Goal: Find specific page/section: Find specific page/section

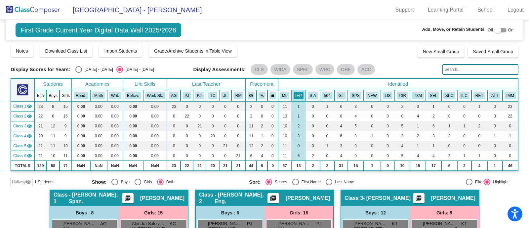
scroll to position [441, 0]
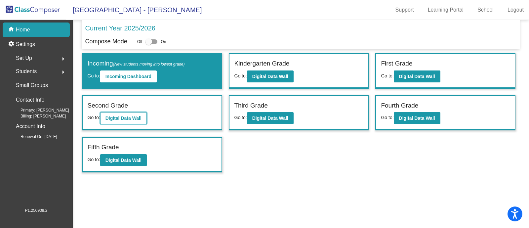
click at [130, 117] on b "Digital Data Wall" at bounding box center [123, 117] width 36 height 5
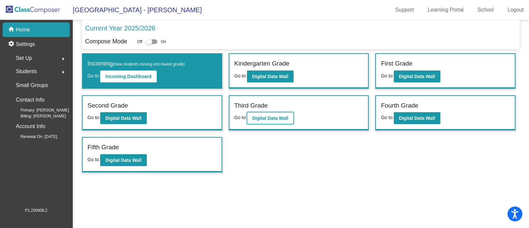
click at [273, 116] on b "Digital Data Wall" at bounding box center [270, 117] width 36 height 5
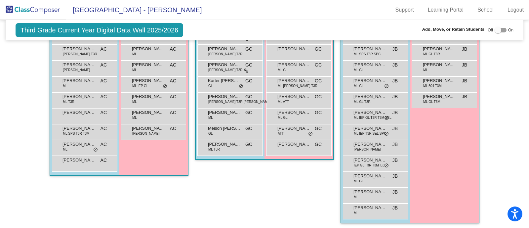
scroll to position [424, 0]
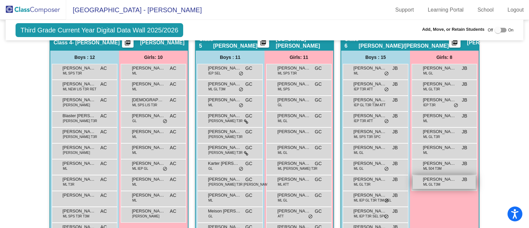
click at [448, 178] on span "[PERSON_NAME]" at bounding box center [439, 179] width 33 height 7
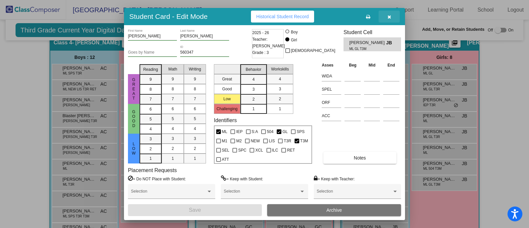
click at [390, 17] on icon "button" at bounding box center [389, 17] width 4 height 5
